Goal: Task Accomplishment & Management: Manage account settings

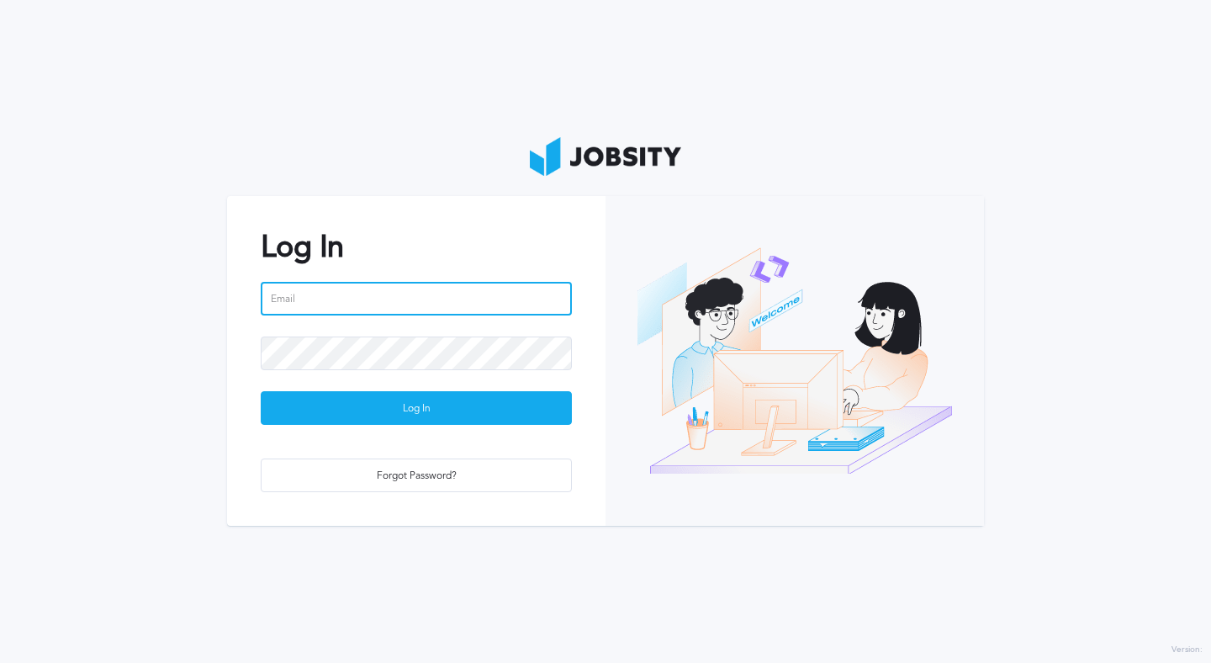
click at [343, 292] on input "email" at bounding box center [416, 299] width 311 height 34
click at [347, 293] on input "email" at bounding box center [416, 299] width 311 height 34
click at [347, 292] on input "email" at bounding box center [416, 299] width 311 height 34
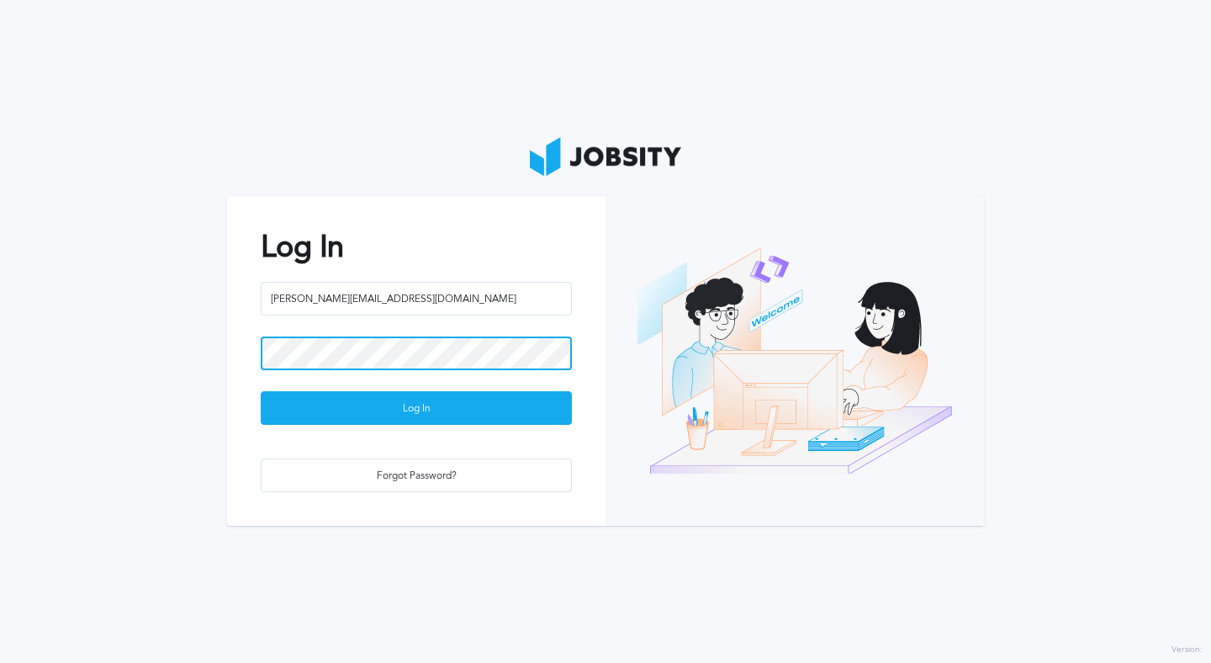
click at [261, 391] on button "Log In" at bounding box center [416, 408] width 311 height 34
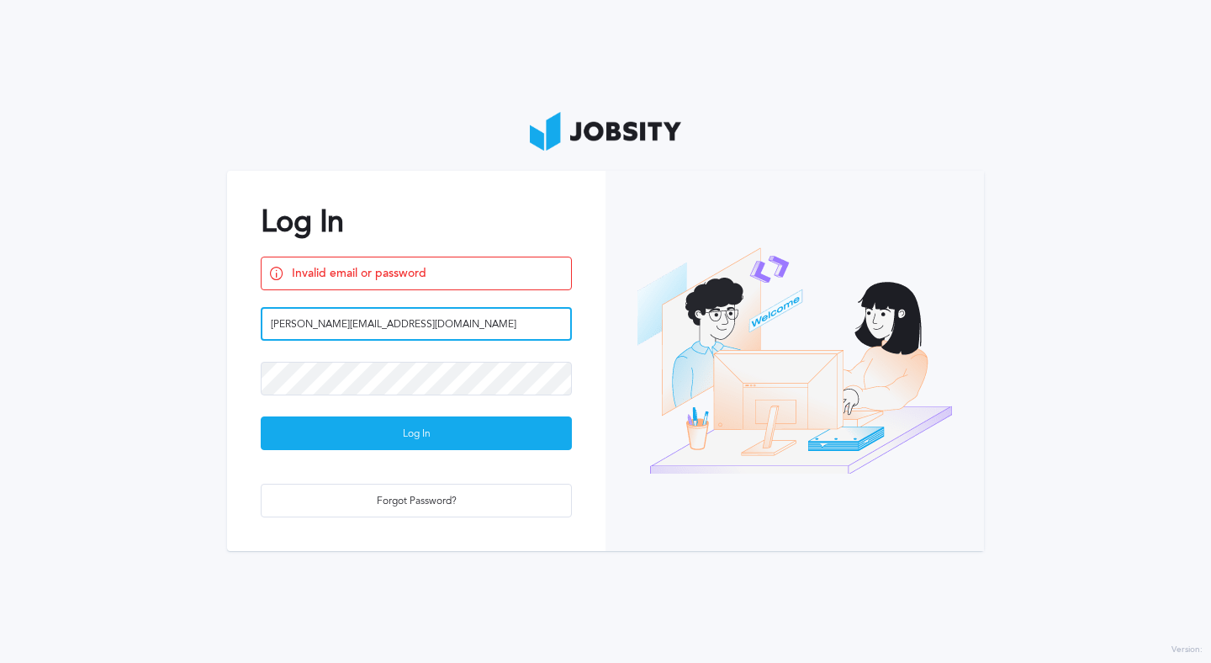
click at [364, 319] on input "[PERSON_NAME][EMAIL_ADDRESS][DOMAIN_NAME]" at bounding box center [416, 324] width 311 height 34
type input "[PERSON_NAME][EMAIL_ADDRESS][DOMAIN_NAME]"
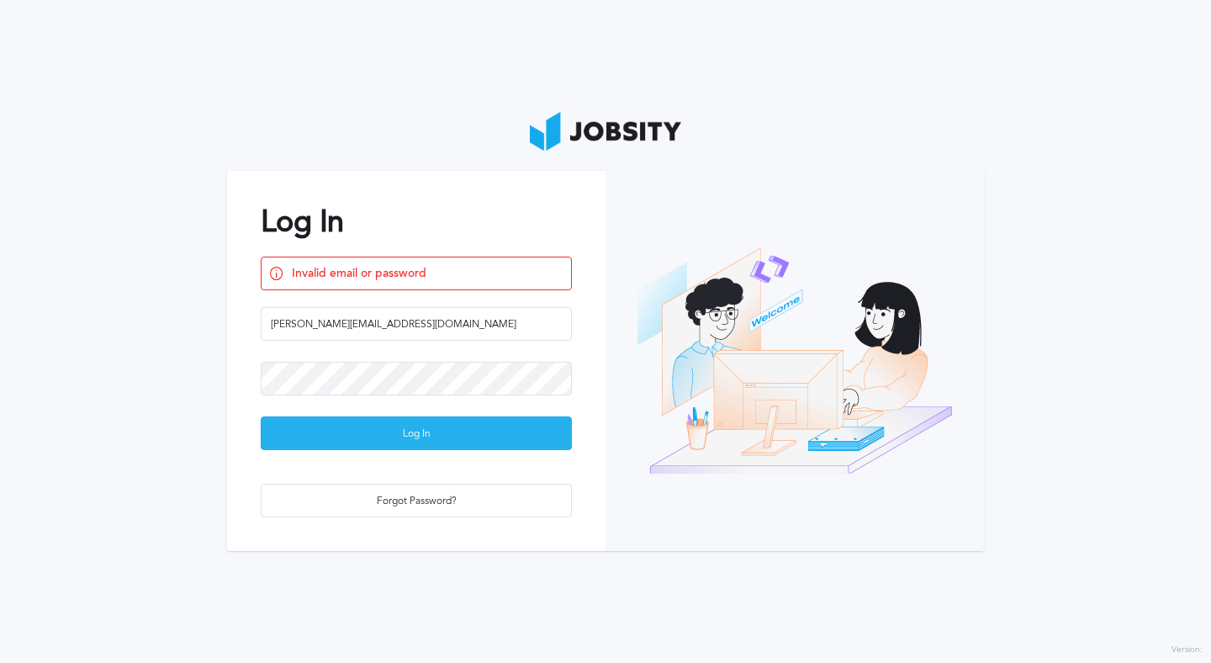
click at [512, 417] on div "Log In" at bounding box center [416, 434] width 309 height 34
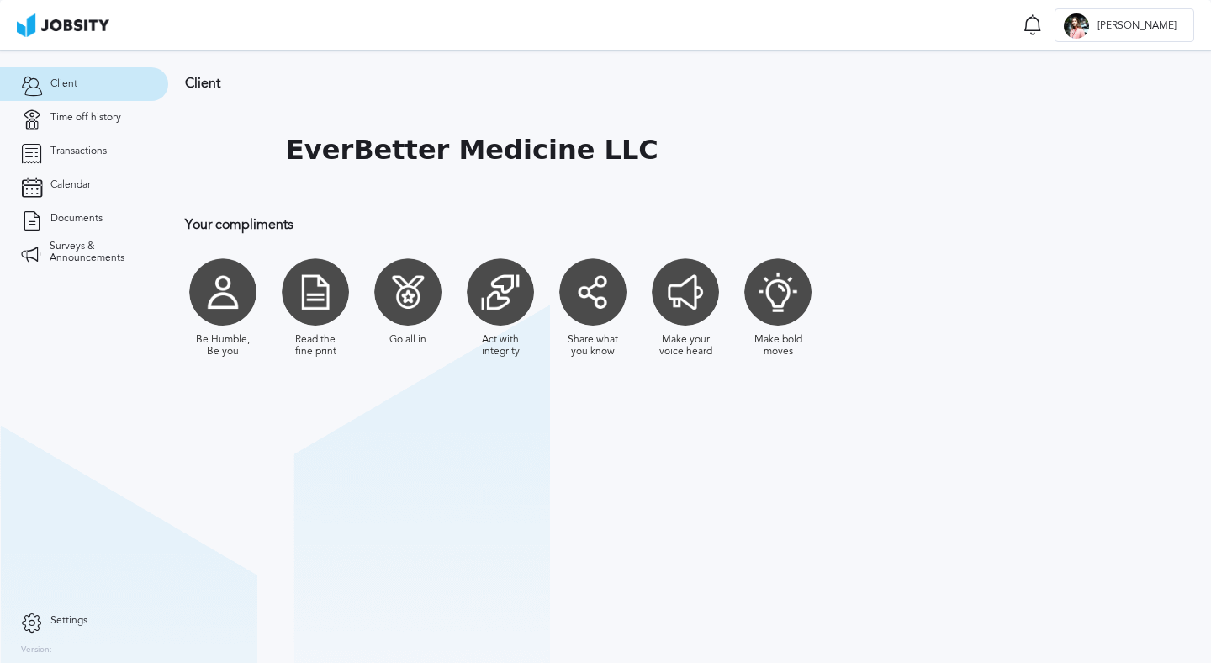
click at [222, 438] on section "Client EverBetter Medicine LLC Your compliments Be Humble, Be you Read the fine…" at bounding box center [689, 356] width 1043 height 612
click at [806, 308] on div at bounding box center [777, 291] width 67 height 67
click at [107, 128] on link "Time off history" at bounding box center [84, 118] width 168 height 34
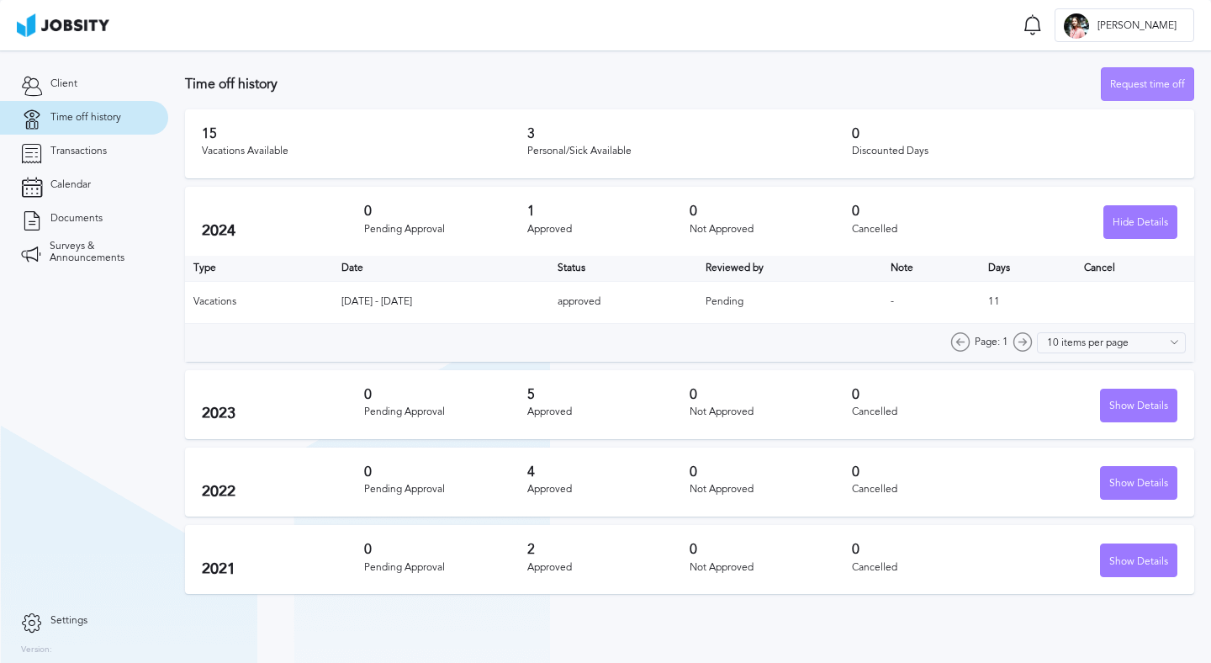
click at [1121, 87] on div "Request time off" at bounding box center [1148, 85] width 92 height 34
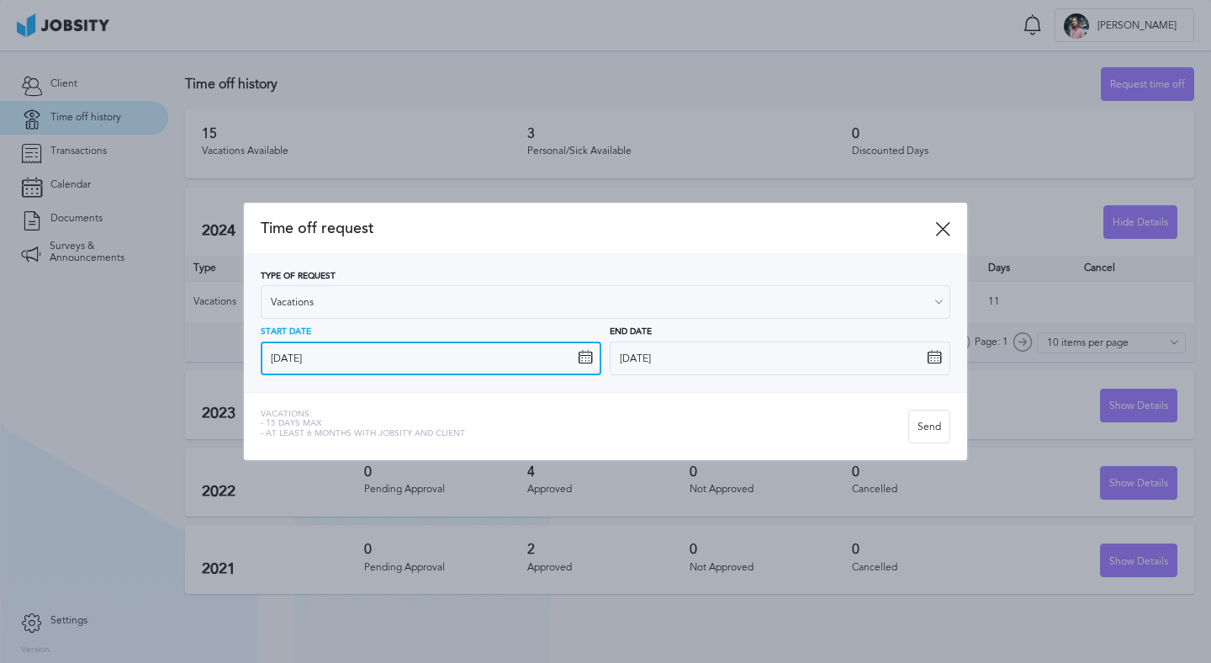
click at [468, 357] on input "[DATE]" at bounding box center [431, 358] width 341 height 34
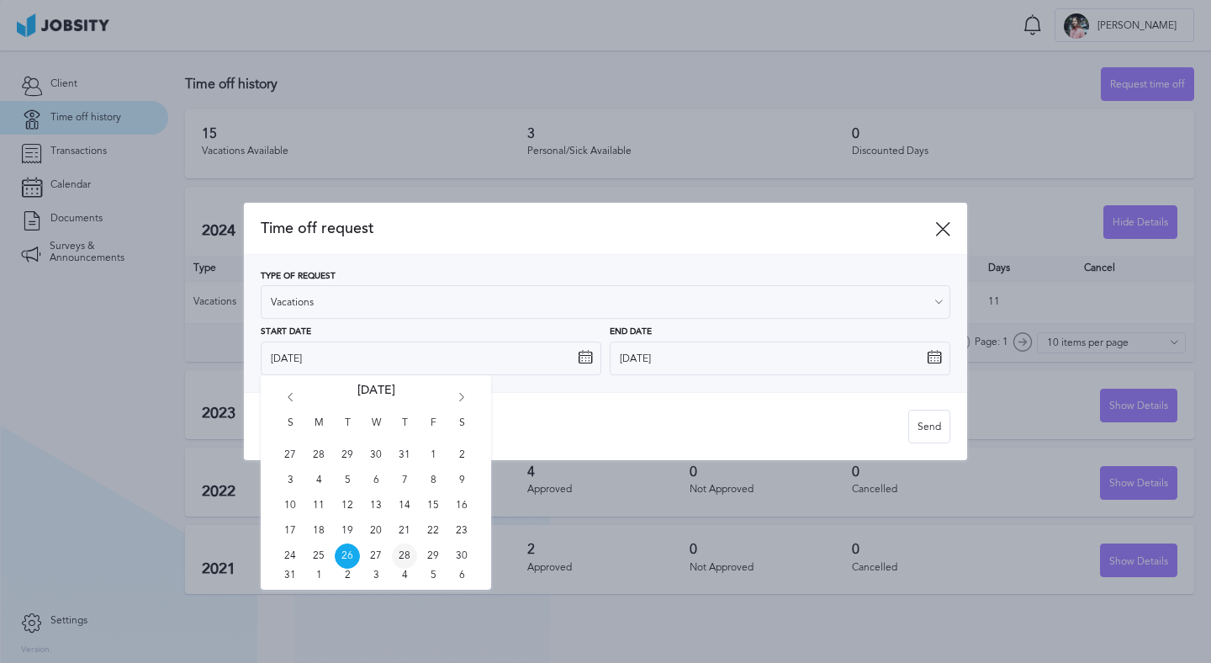
click at [402, 552] on span "28" at bounding box center [404, 555] width 25 height 25
type input "[DATE]"
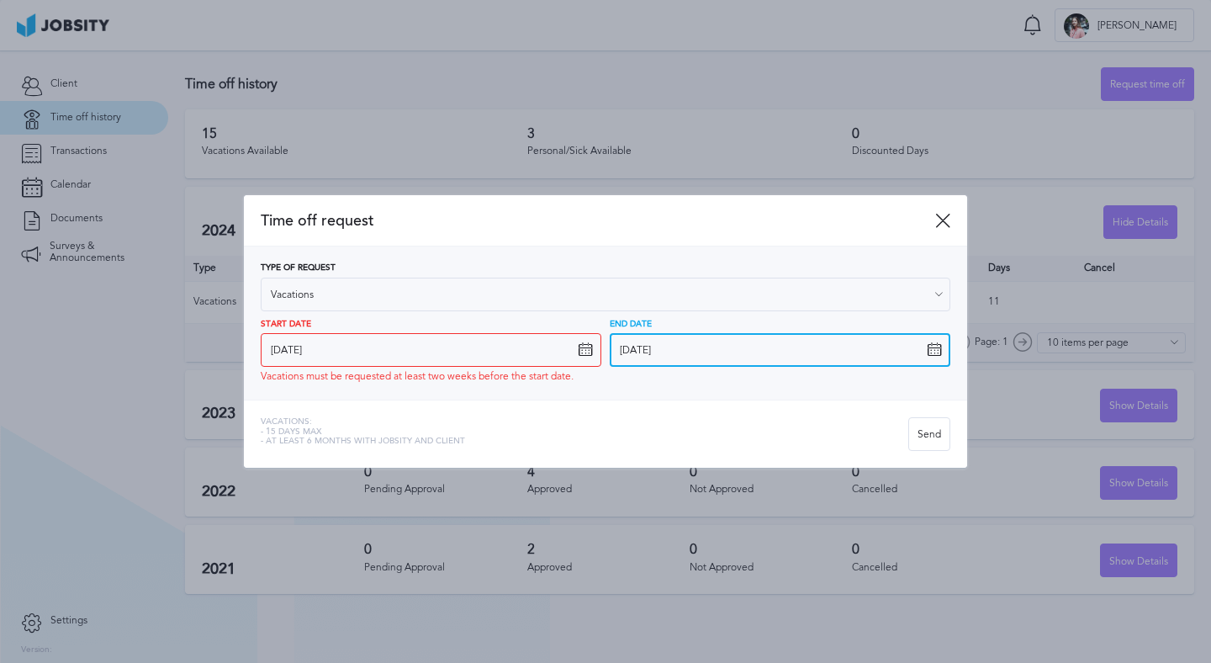
click at [687, 342] on input "[DATE]" at bounding box center [780, 350] width 341 height 34
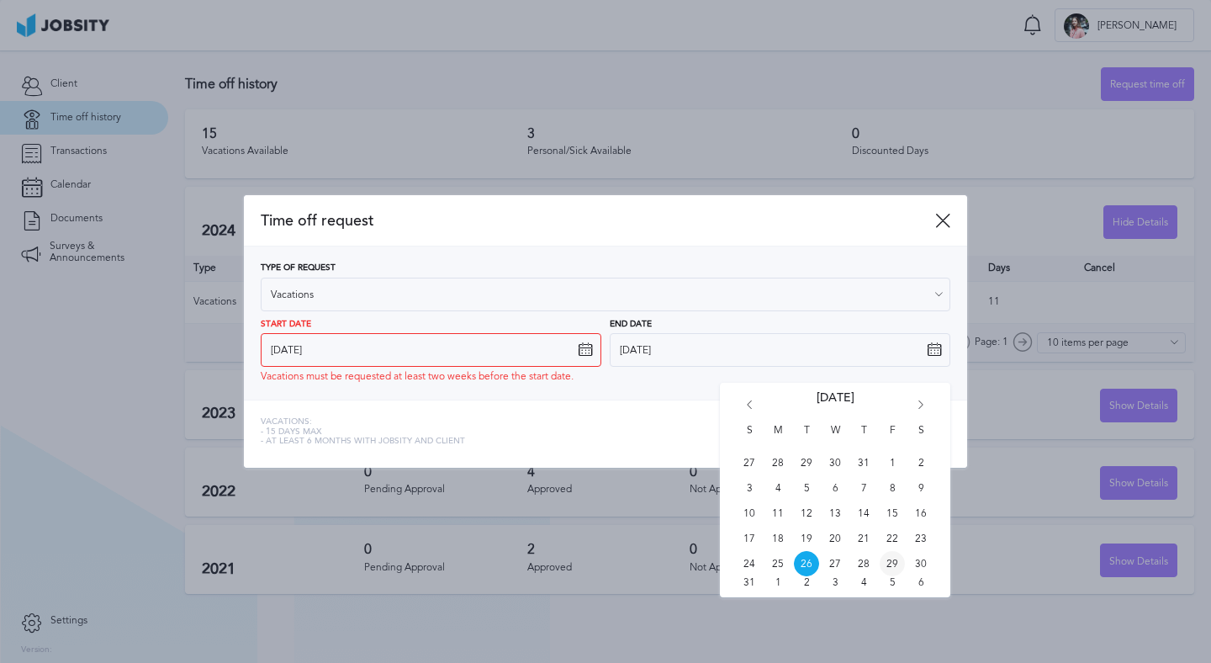
click at [891, 559] on span "29" at bounding box center [892, 563] width 25 height 25
type input "[DATE]"
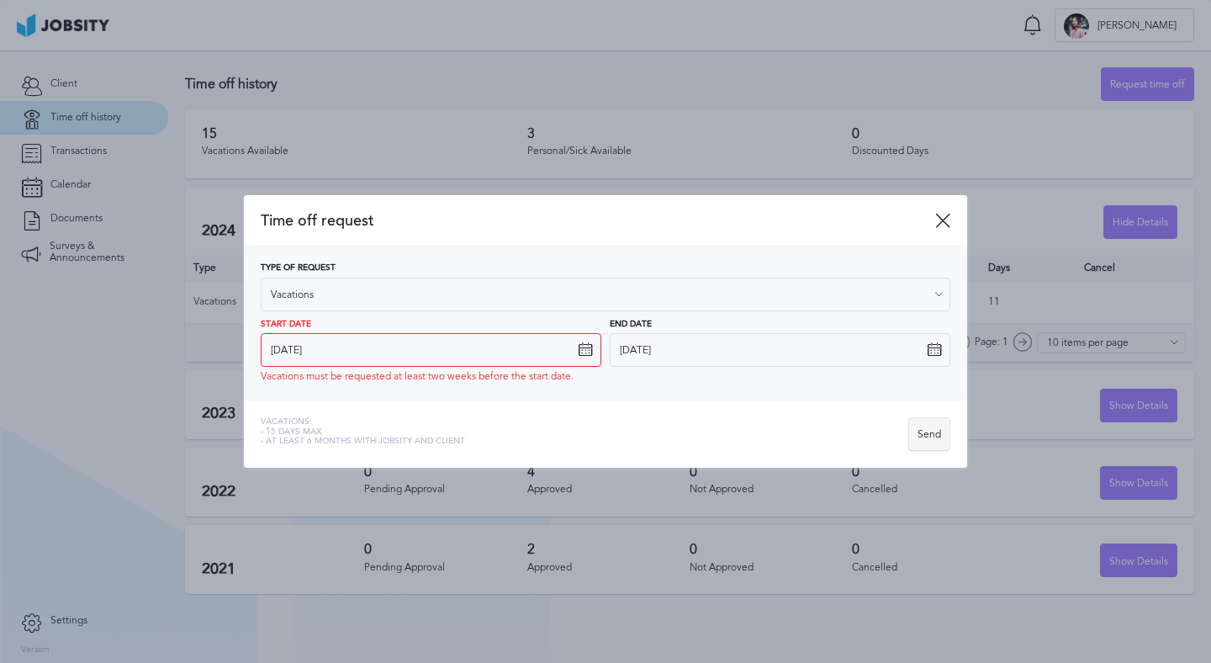
click at [915, 430] on div "Send" at bounding box center [929, 435] width 40 height 34
